Goal: Information Seeking & Learning: Learn about a topic

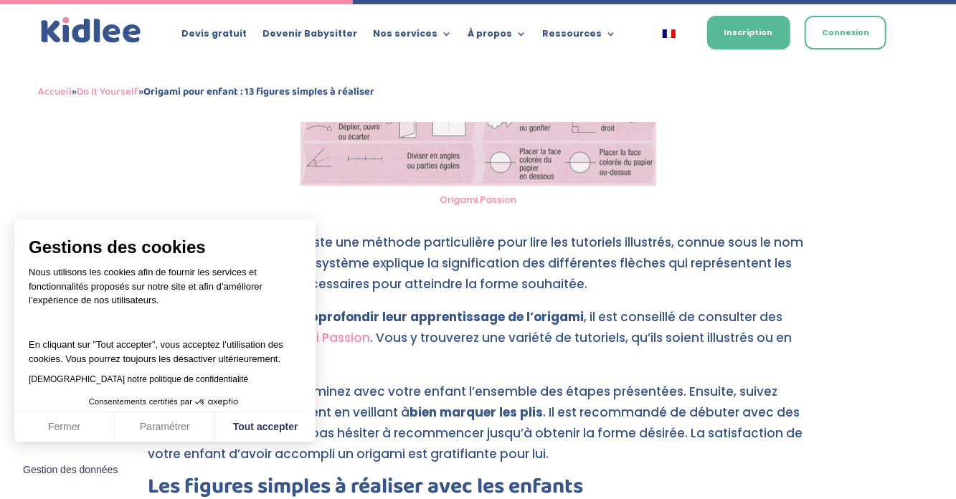
scroll to position [1983, 0]
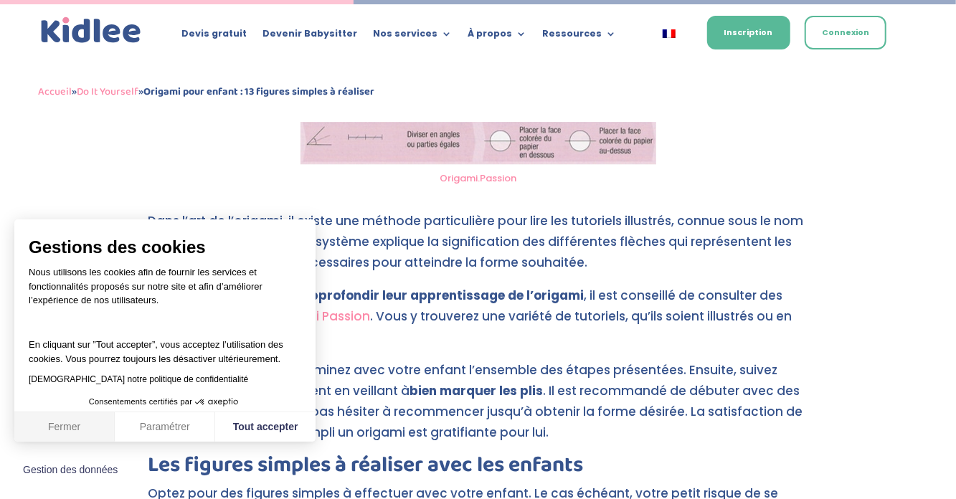
click at [71, 443] on button "Fermer" at bounding box center [64, 428] width 100 height 30
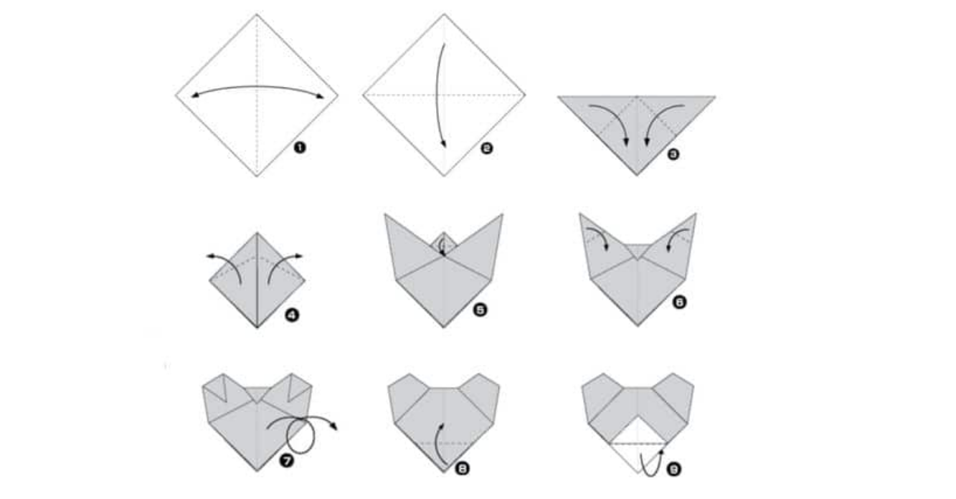
scroll to position [4455, 0]
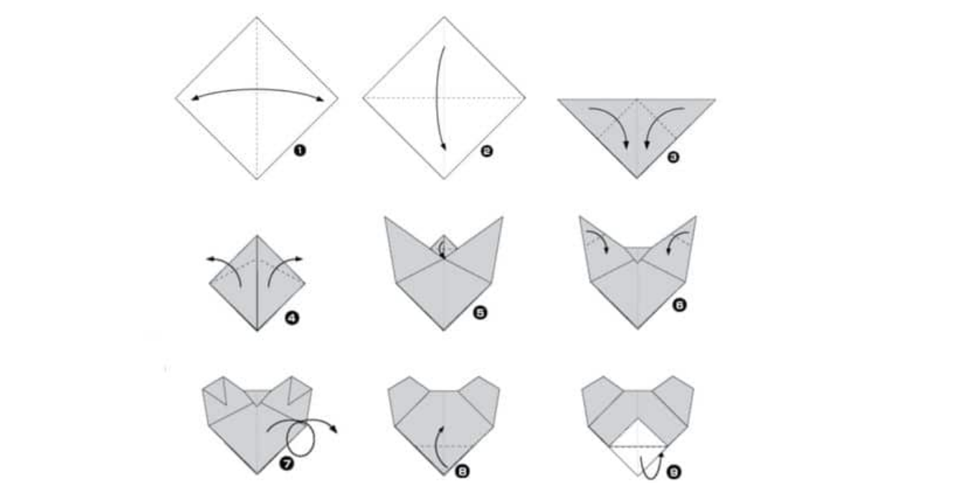
click at [577, 192] on img at bounding box center [478, 179] width 202 height 231
click at [576, 194] on img at bounding box center [478, 179] width 202 height 231
click at [577, 203] on img at bounding box center [478, 179] width 202 height 231
click at [501, 212] on img at bounding box center [478, 179] width 202 height 231
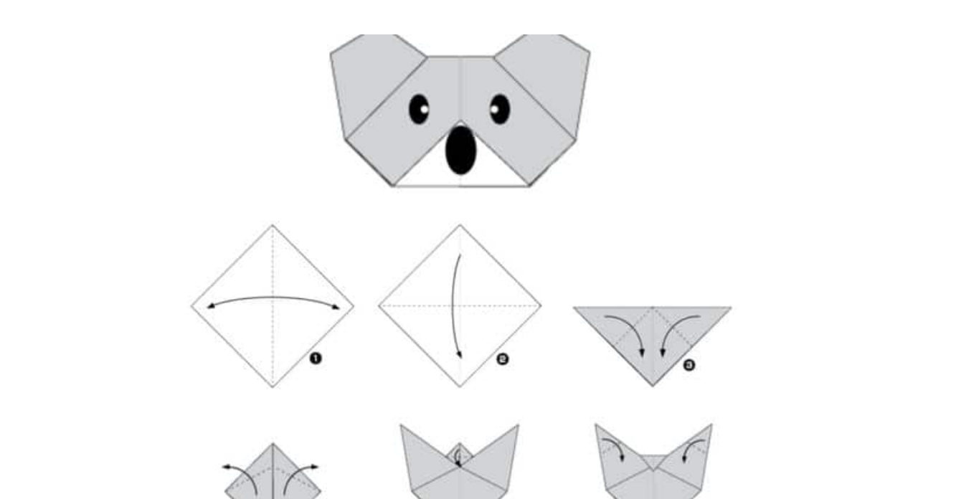
scroll to position [4411, 0]
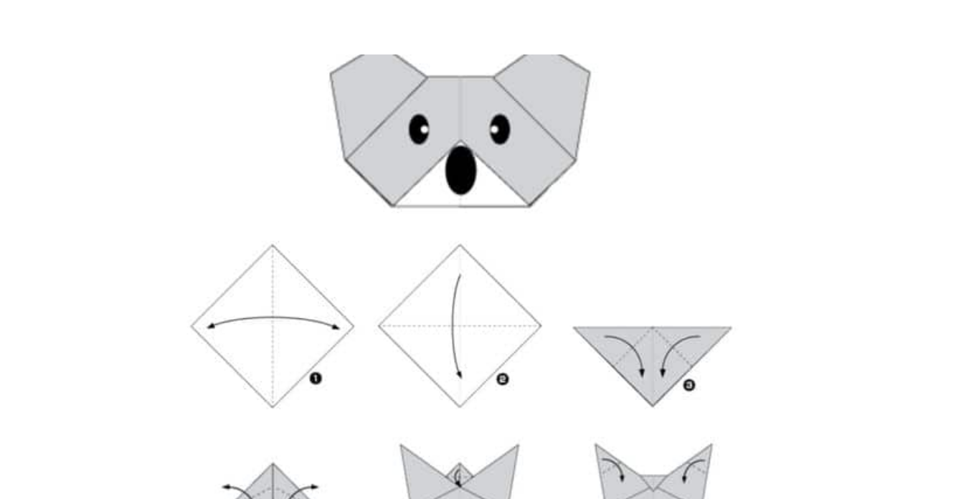
click at [558, 164] on img at bounding box center [478, 223] width 202 height 231
click at [557, 151] on img at bounding box center [478, 223] width 202 height 231
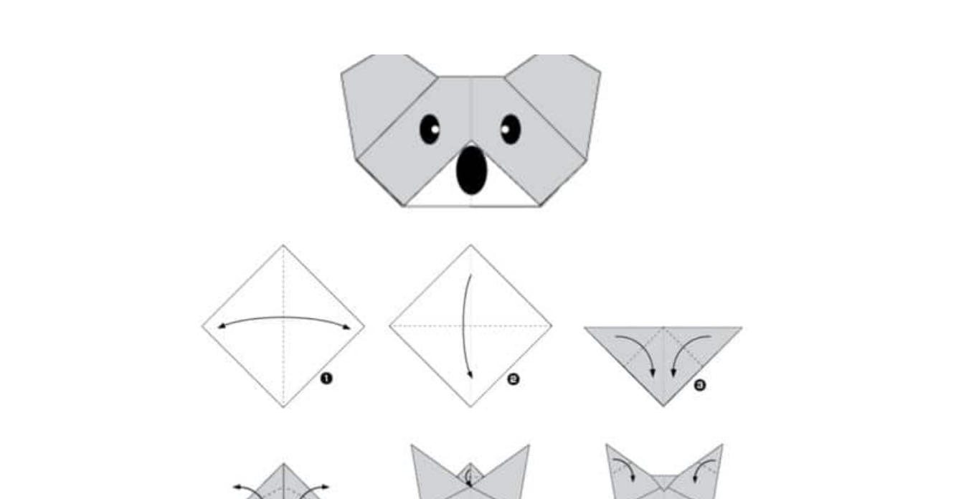
click at [556, 163] on img at bounding box center [478, 223] width 202 height 231
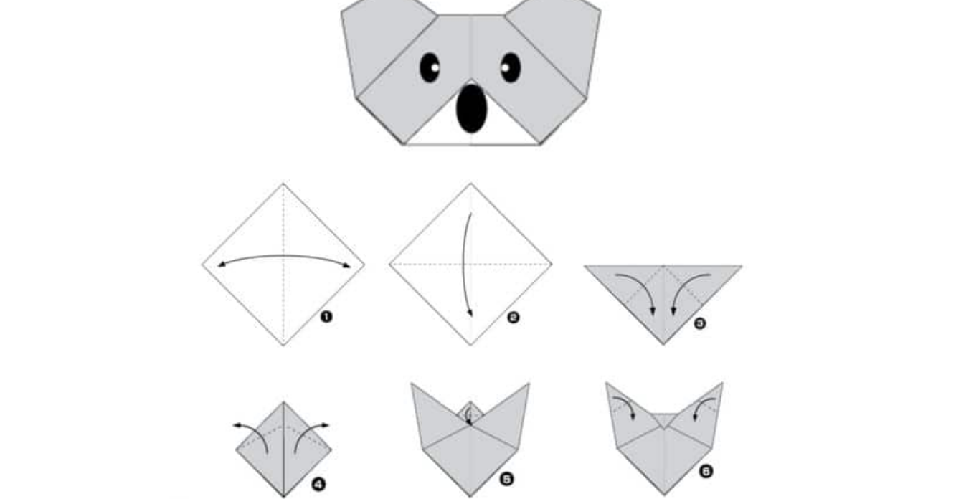
click at [578, 179] on img at bounding box center [478, 223] width 202 height 231
